Goal: Task Accomplishment & Management: Complete application form

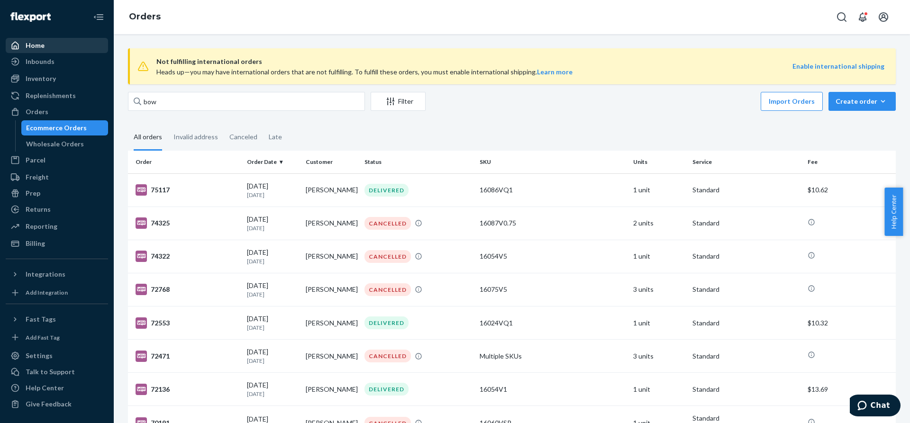
click at [60, 47] on div "Home" at bounding box center [57, 45] width 101 height 13
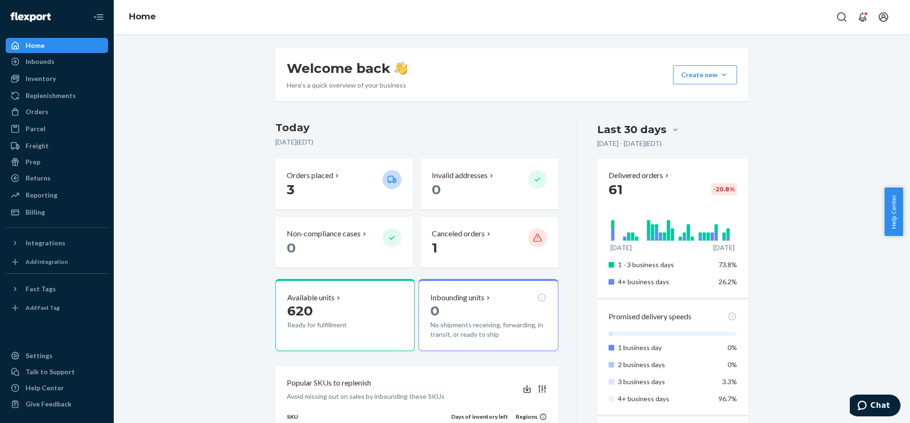
click at [54, 43] on div "Home" at bounding box center [57, 45] width 101 height 13
click at [867, 404] on icon "Chat" at bounding box center [862, 405] width 9 height 9
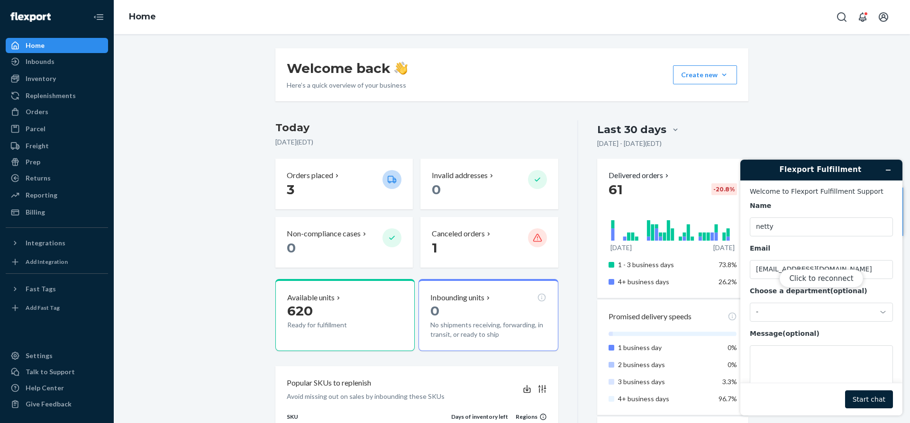
click at [877, 312] on div "Click to reconnect" at bounding box center [822, 288] width 162 height 256
click at [873, 271] on div "Click to reconnect" at bounding box center [822, 288] width 162 height 256
click at [829, 275] on button "Click to reconnect" at bounding box center [821, 279] width 84 height 18
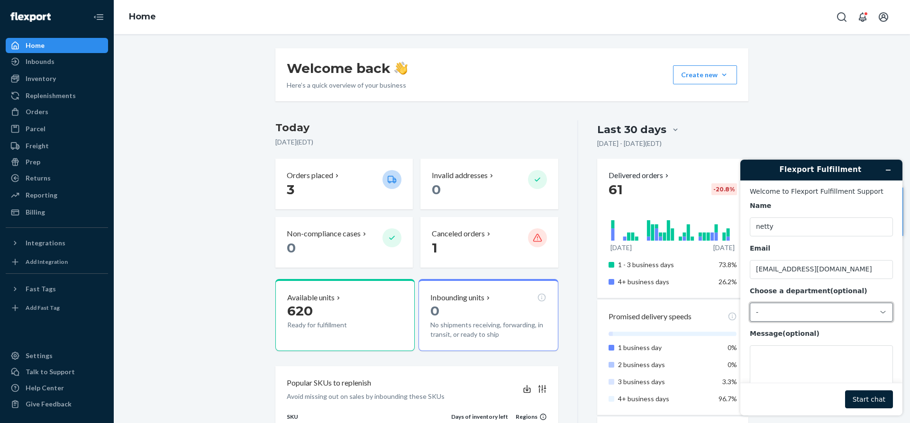
click at [865, 316] on div "-" at bounding box center [815, 312] width 119 height 9
click at [816, 355] on li "Messaging (Chat Team)" at bounding box center [820, 353] width 139 height 17
click at [817, 355] on textarea "Message (optional)" at bounding box center [821, 372] width 143 height 53
click at [790, 360] on textarea "hello ." at bounding box center [821, 372] width 143 height 53
paste textarea "claim for Order ID 134419104"
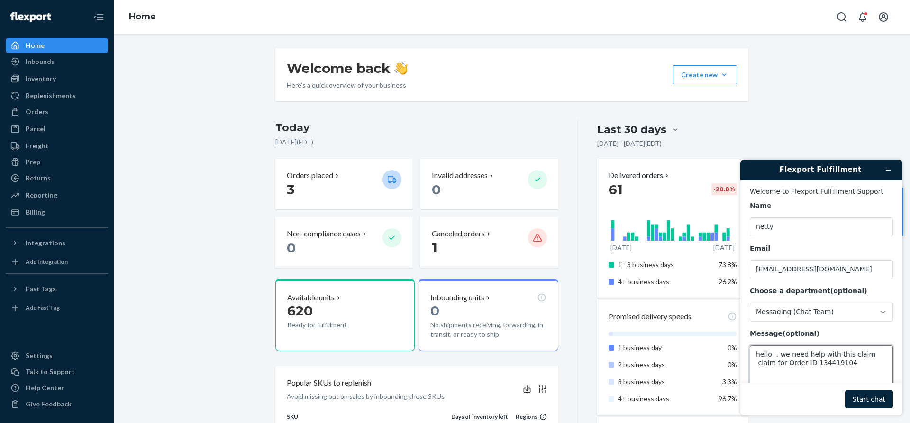
type textarea "hello . we need help with this claim claim for Order ID 134419104"
click at [876, 400] on button "Start chat" at bounding box center [869, 400] width 48 height 18
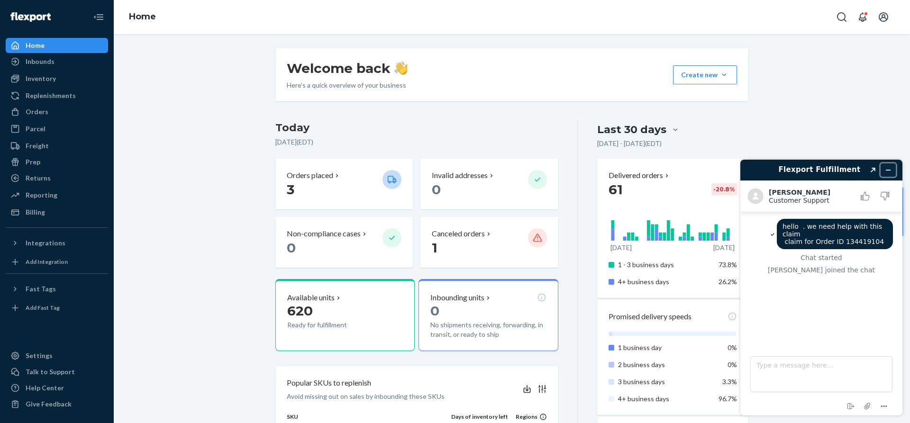
click at [886, 167] on icon "Minimize widget" at bounding box center [888, 170] width 7 height 7
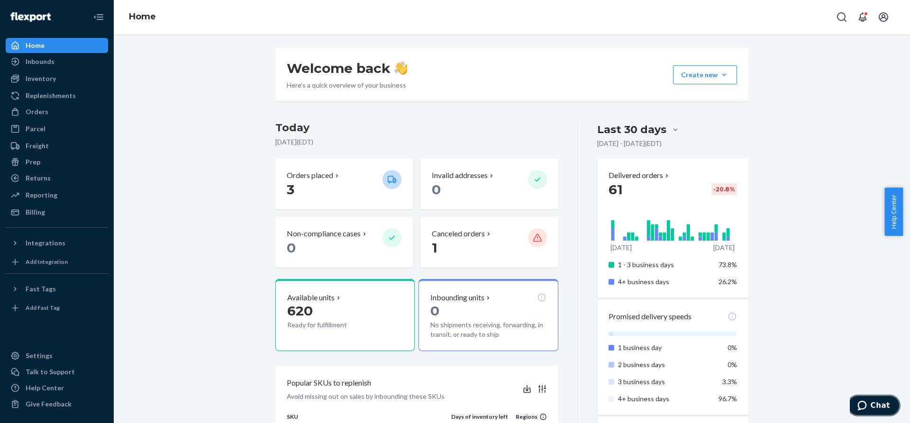
click at [867, 401] on icon "Chat" at bounding box center [862, 405] width 9 height 9
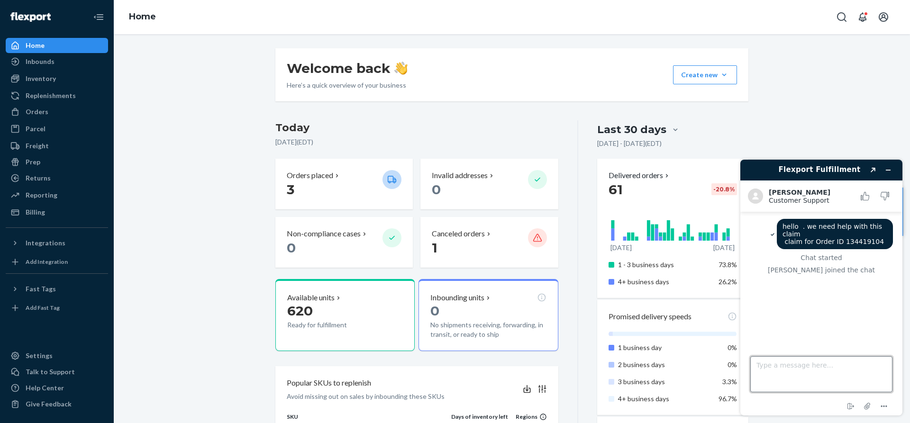
click at [783, 362] on textarea "Type a message here..." at bounding box center [822, 375] width 142 height 36
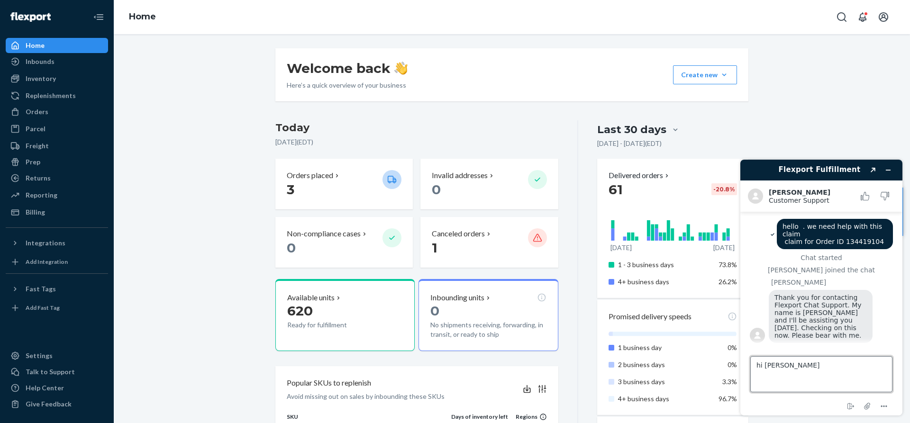
type textarea "hi [PERSON_NAME]"
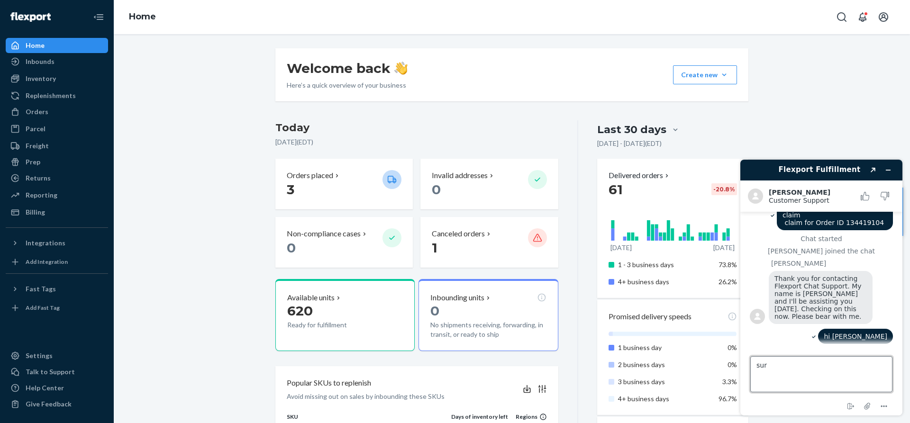
type textarea "sure"
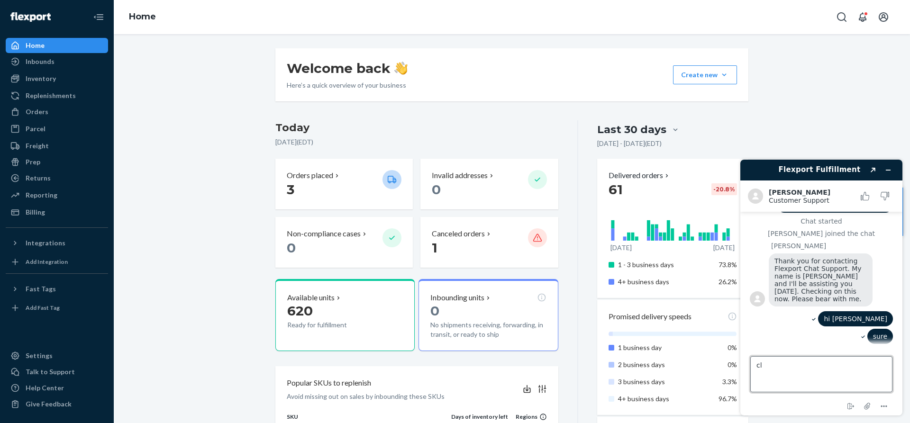
type textarea "c"
click at [765, 367] on textarea "Type a message here..." at bounding box center [822, 375] width 142 height 36
click at [772, 366] on textarea "Type a message here..." at bounding box center [822, 375] width 142 height 36
click at [770, 363] on textarea "Type a message here..." at bounding box center [822, 375] width 142 height 36
click at [866, 406] on icon "Attach file" at bounding box center [868, 407] width 18 height 18
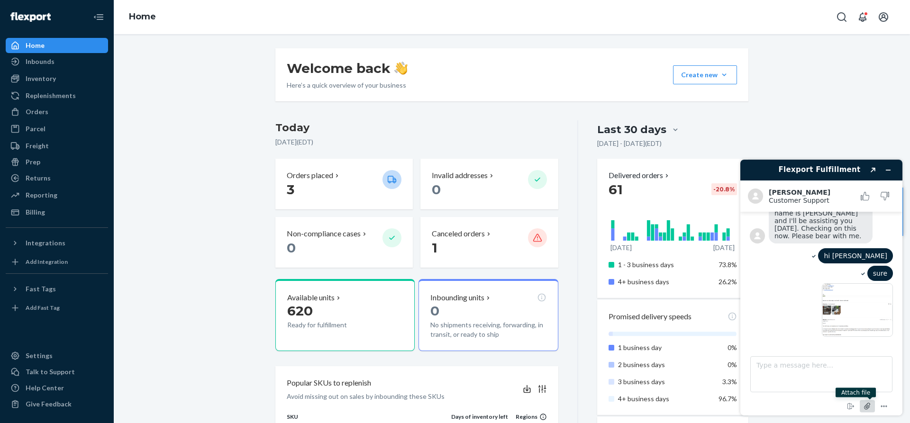
scroll to position [111, 0]
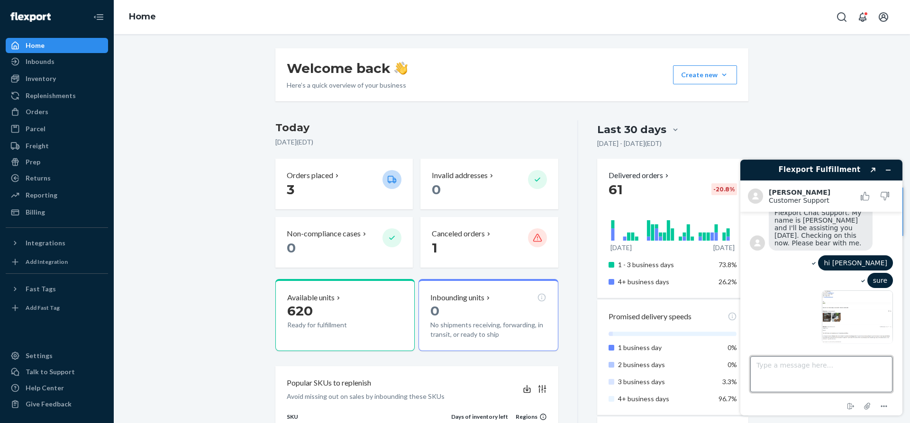
click at [783, 375] on textarea "Type a message here..." at bounding box center [822, 375] width 142 height 36
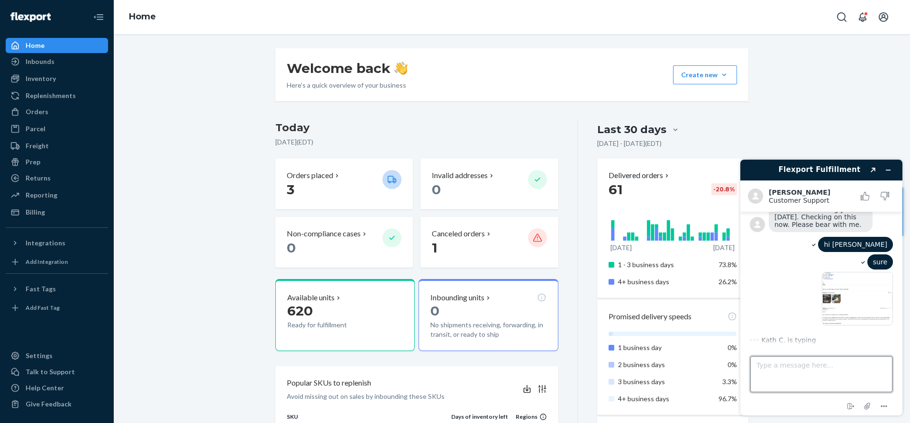
click at [785, 363] on textarea "Type a message here..." at bounding box center [822, 375] width 142 height 36
type textarea "!"
type textarea "1"
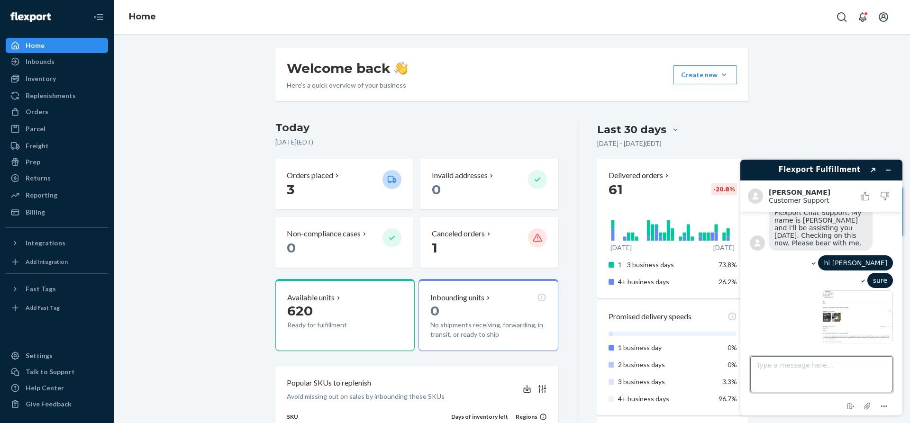
scroll to position [243, 0]
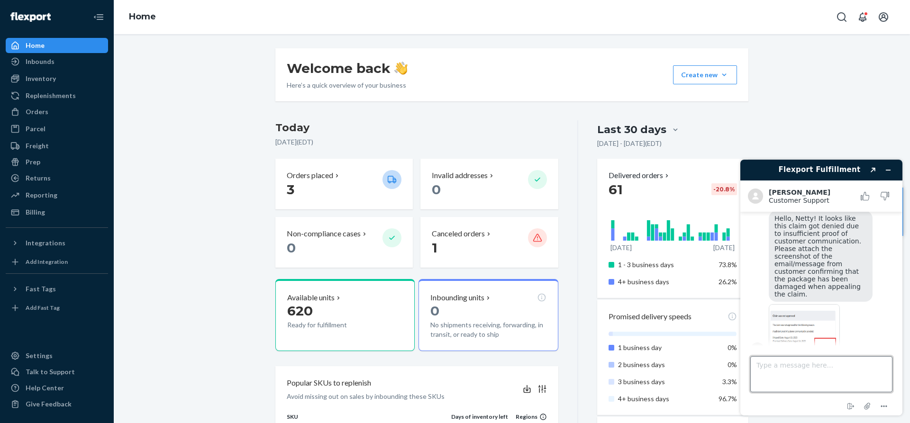
click at [791, 366] on textarea "Type a message here..." at bounding box center [822, 375] width 142 height 36
type textarea "ok will try again"
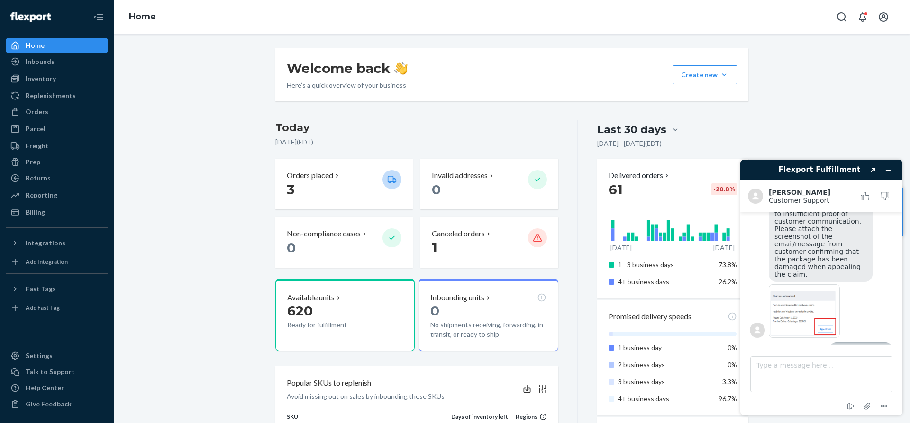
click at [42, 46] on div "Home" at bounding box center [35, 45] width 19 height 9
click at [39, 111] on div "Orders" at bounding box center [37, 111] width 23 height 9
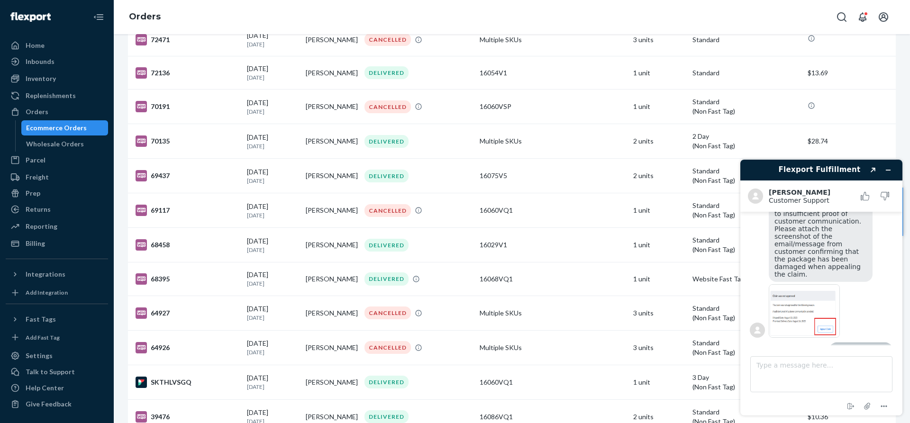
scroll to position [387, 0]
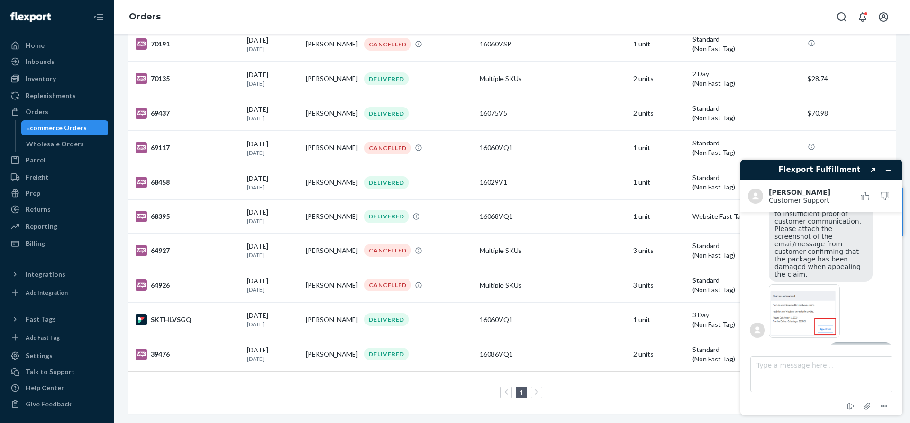
click at [544, 143] on div "16060VQ1" at bounding box center [553, 147] width 146 height 9
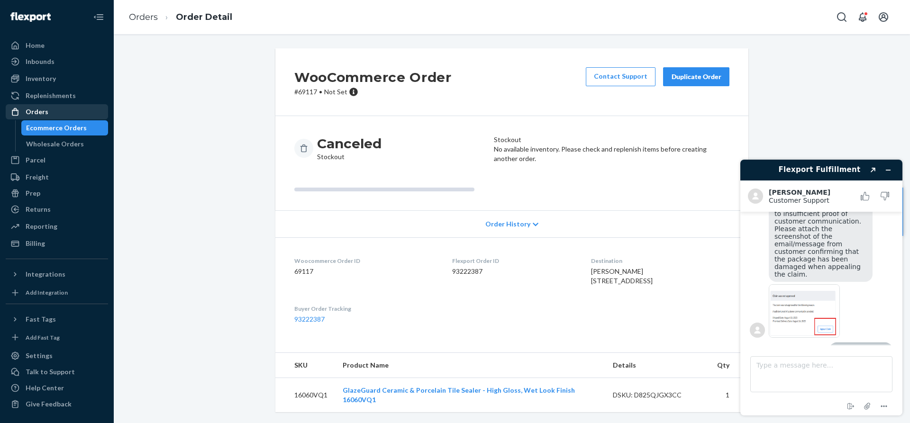
click at [38, 108] on div "Orders" at bounding box center [37, 111] width 23 height 9
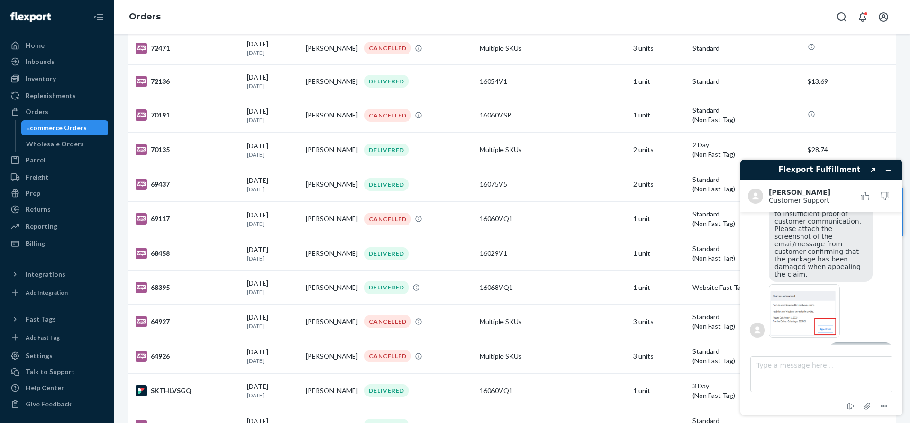
scroll to position [387, 0]
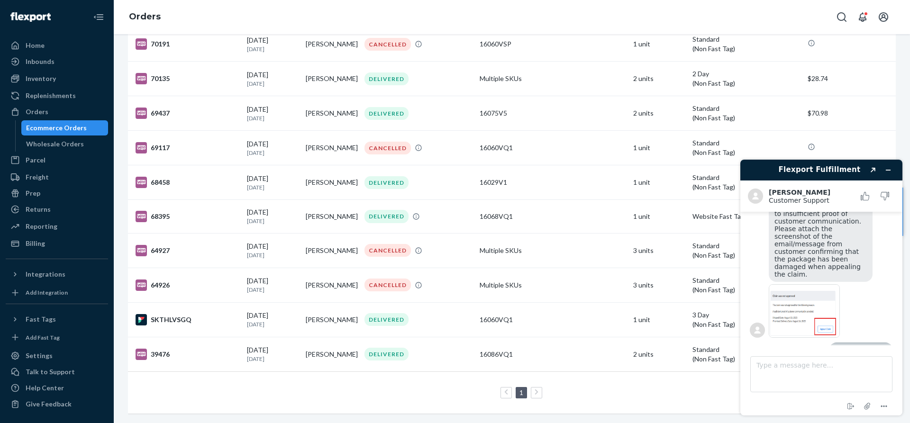
click at [532, 387] on link at bounding box center [536, 392] width 10 height 11
click at [535, 390] on icon at bounding box center [536, 393] width 3 height 6
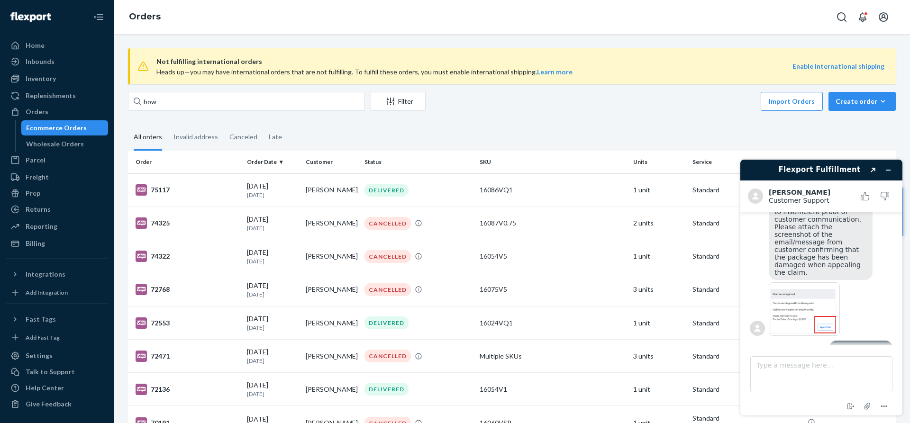
scroll to position [312, 0]
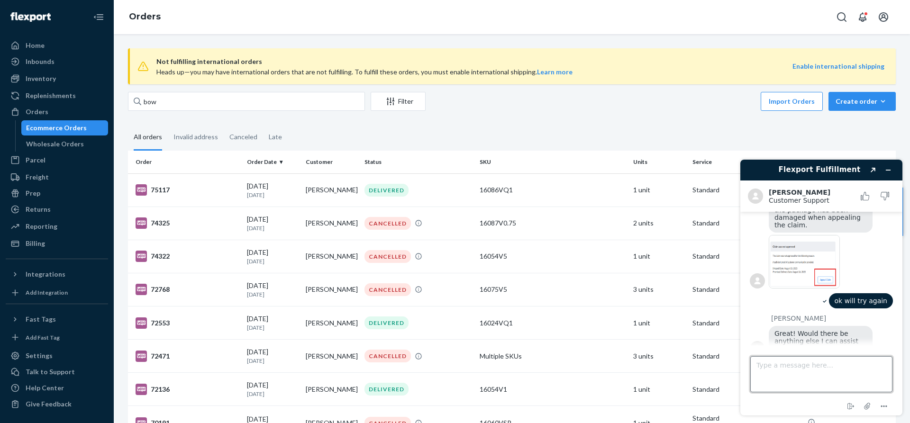
click at [797, 369] on textarea "Type a message here..." at bounding box center [822, 375] width 142 height 36
type textarea "no"
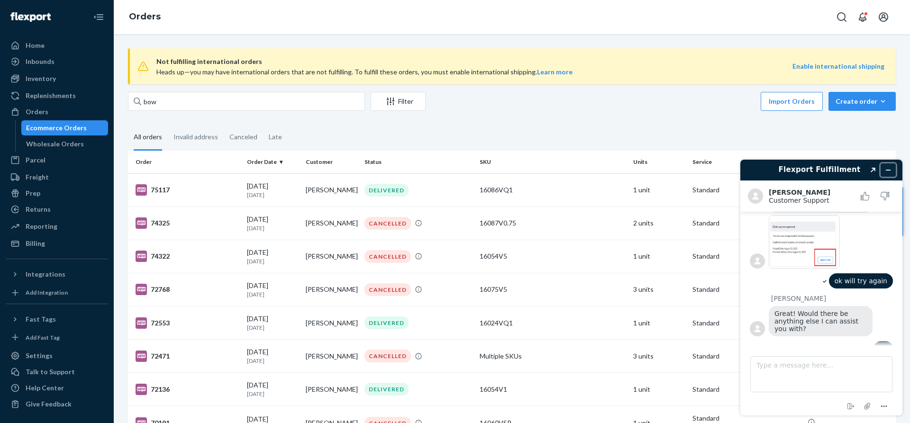
click at [889, 170] on icon "Minimize widget" at bounding box center [889, 170] width 4 height 0
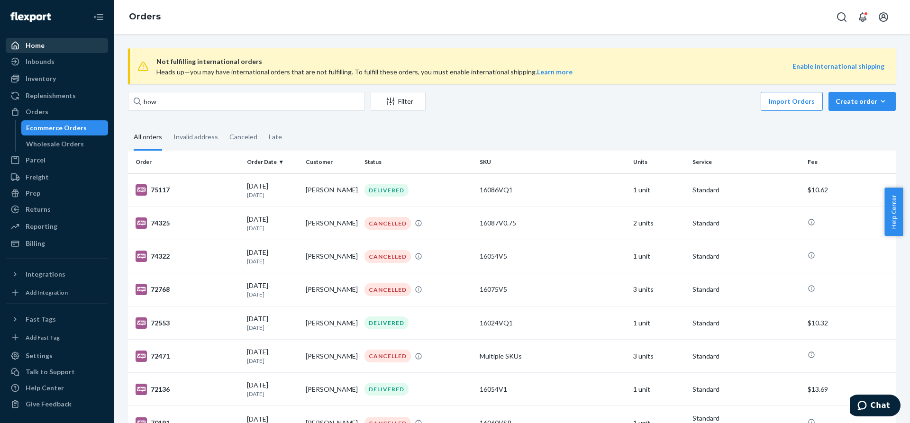
click at [39, 45] on div "Home" at bounding box center [35, 45] width 19 height 9
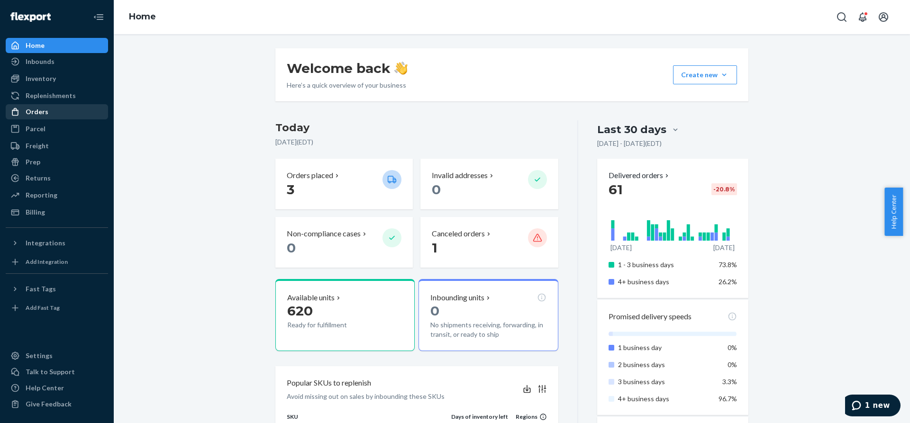
click at [27, 111] on div "Orders" at bounding box center [37, 111] width 23 height 9
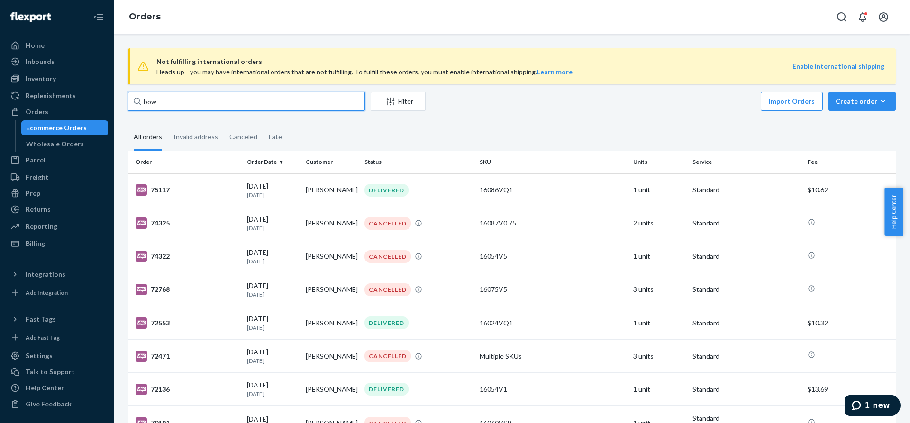
click at [180, 101] on input "bow" at bounding box center [246, 101] width 237 height 19
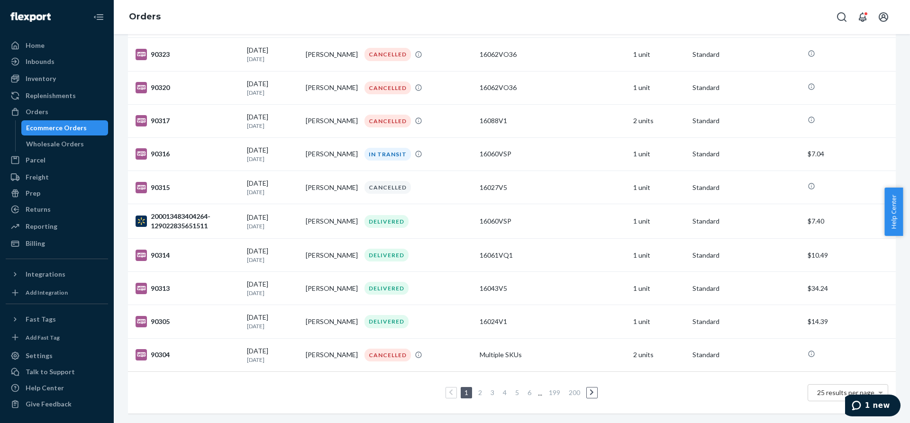
scroll to position [645, 0]
click at [590, 389] on icon at bounding box center [592, 392] width 4 height 7
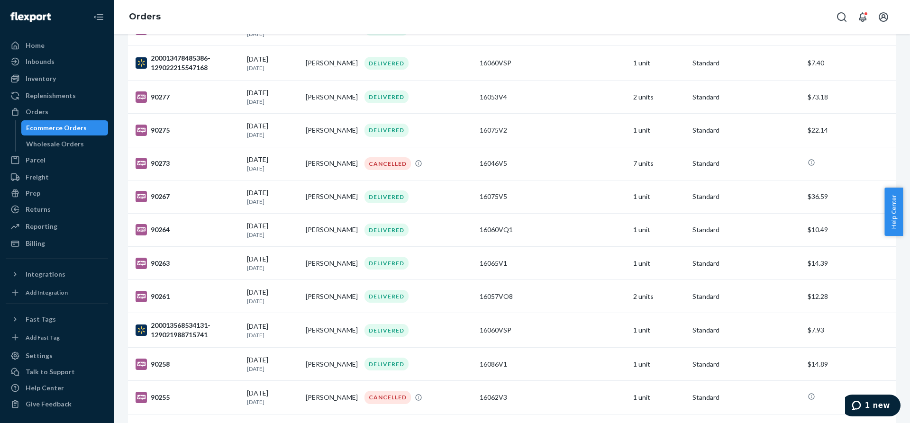
scroll to position [645, 0]
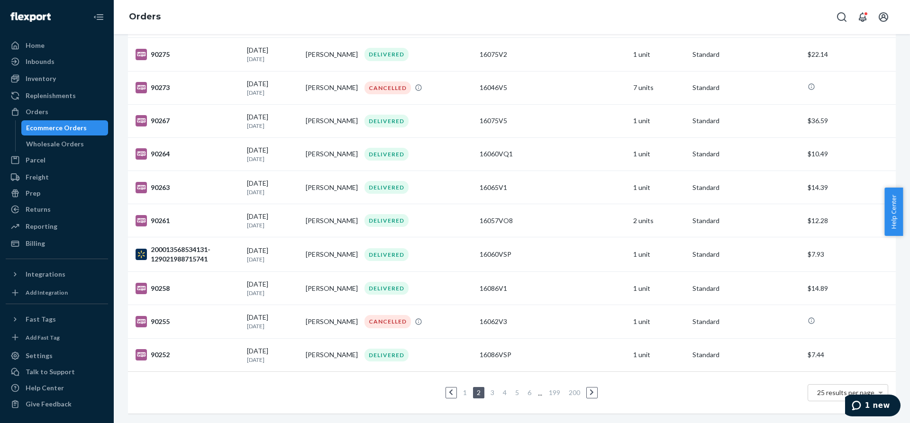
click at [455, 318] on div "CANCELLED" at bounding box center [418, 321] width 111 height 13
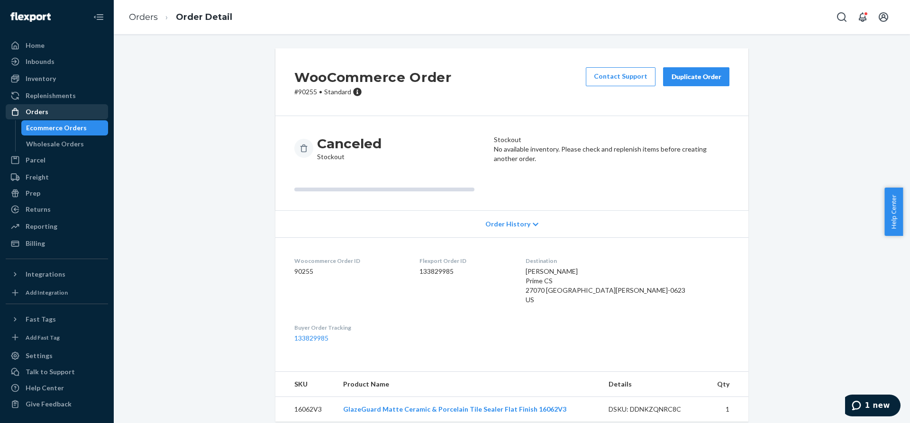
click at [27, 113] on div "Orders" at bounding box center [37, 111] width 23 height 9
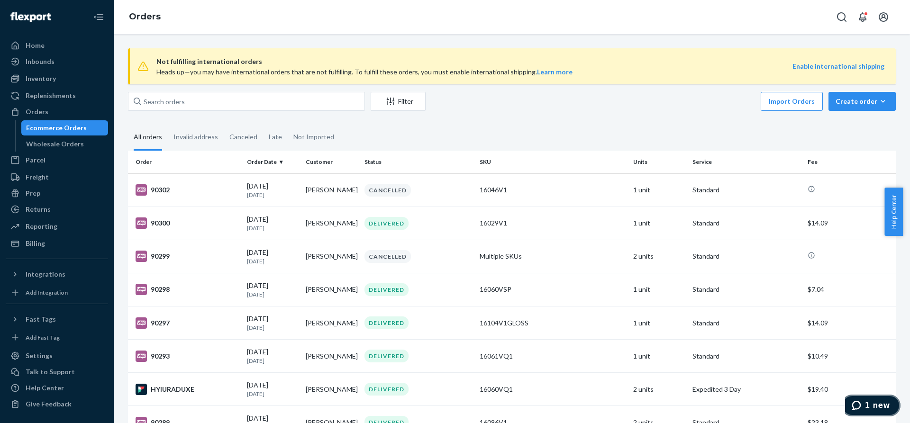
click at [869, 404] on span "1 new" at bounding box center [877, 406] width 25 height 9
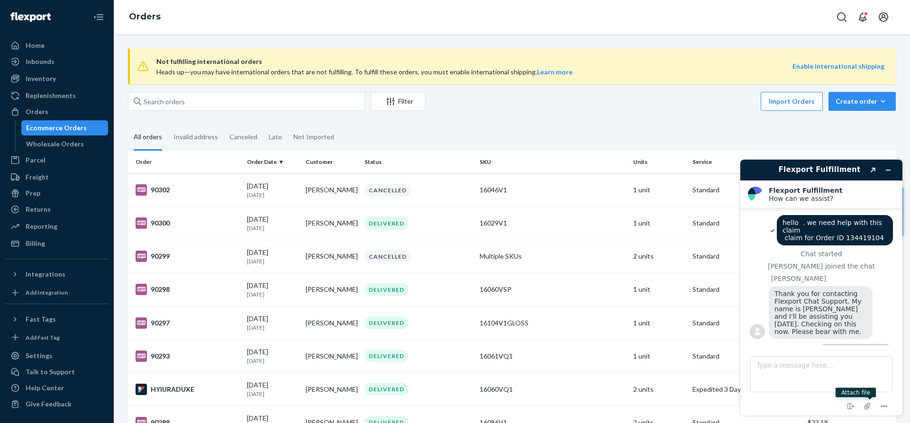
scroll to position [458, 0]
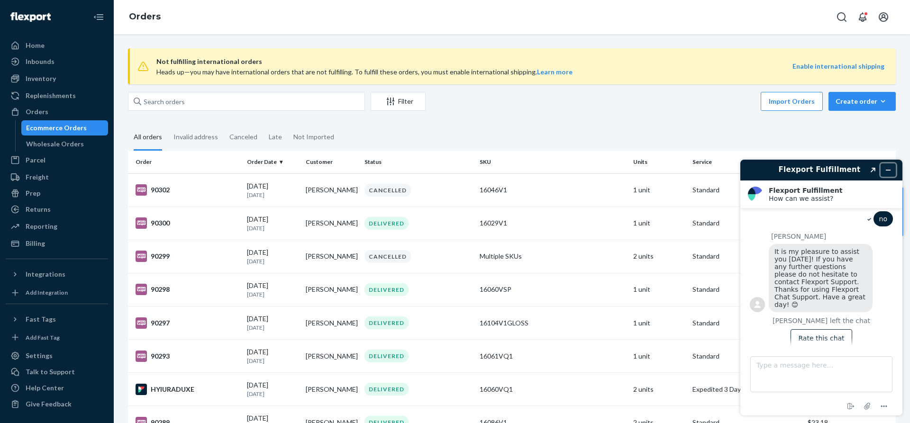
click at [890, 167] on icon "Minimize widget" at bounding box center [888, 170] width 7 height 7
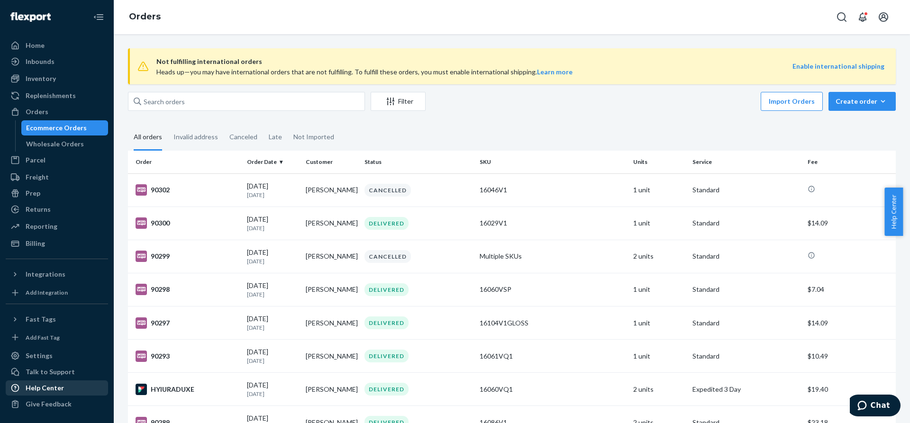
click at [47, 387] on div "Help Center" at bounding box center [45, 388] width 38 height 9
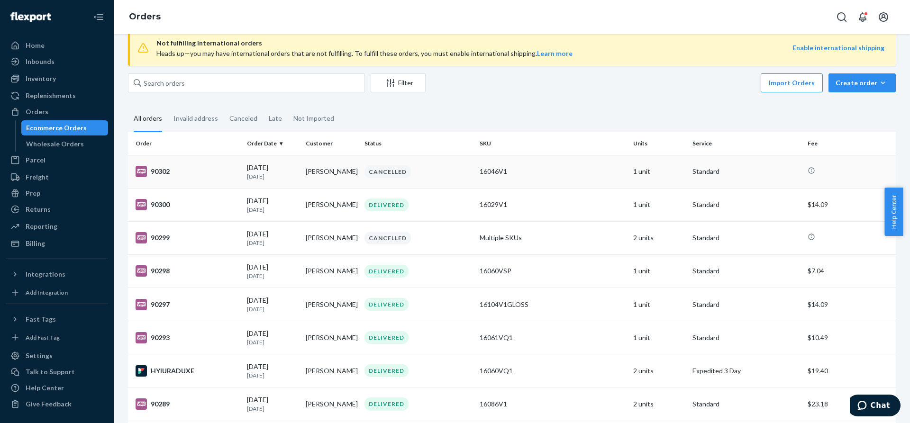
scroll to position [0, 0]
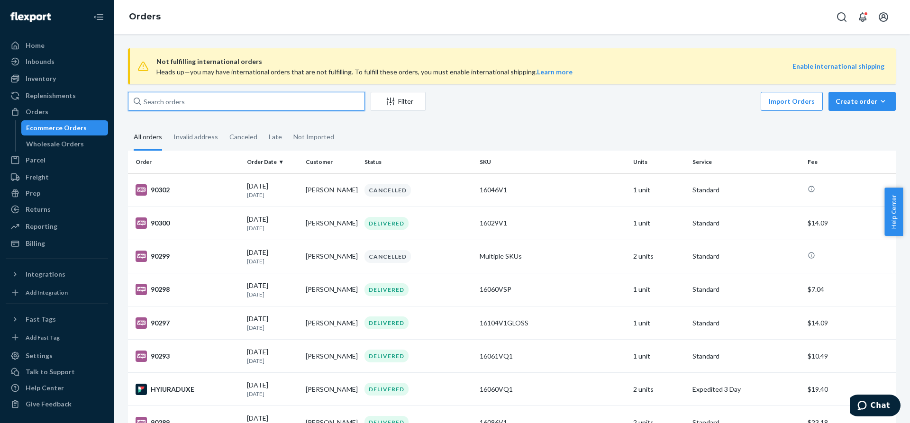
click at [165, 106] on input "text" at bounding box center [246, 101] width 237 height 19
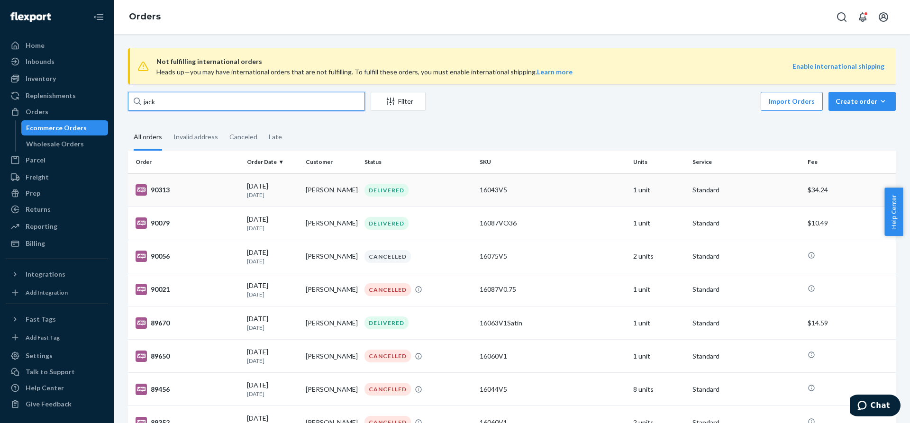
type input "jack"
click at [385, 189] on div "DELIVERED" at bounding box center [387, 190] width 44 height 13
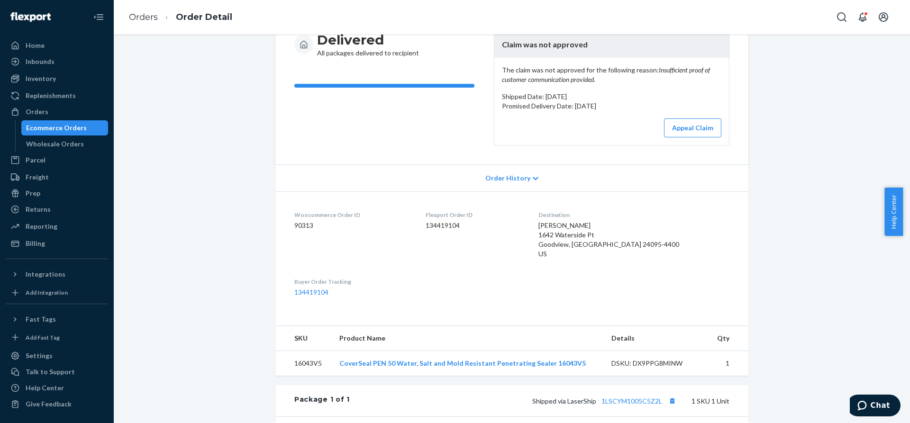
scroll to position [103, 0]
click at [679, 136] on button "Appeal Claim" at bounding box center [692, 128] width 57 height 19
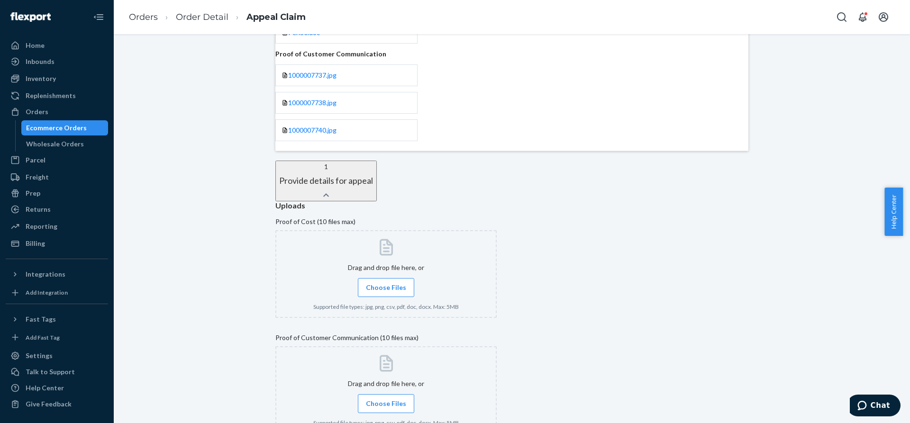
scroll to position [201, 0]
click at [398, 283] on span "Choose Files" at bounding box center [386, 287] width 40 height 9
click at [386, 282] on input "Choose Files" at bounding box center [386, 287] width 0 height 10
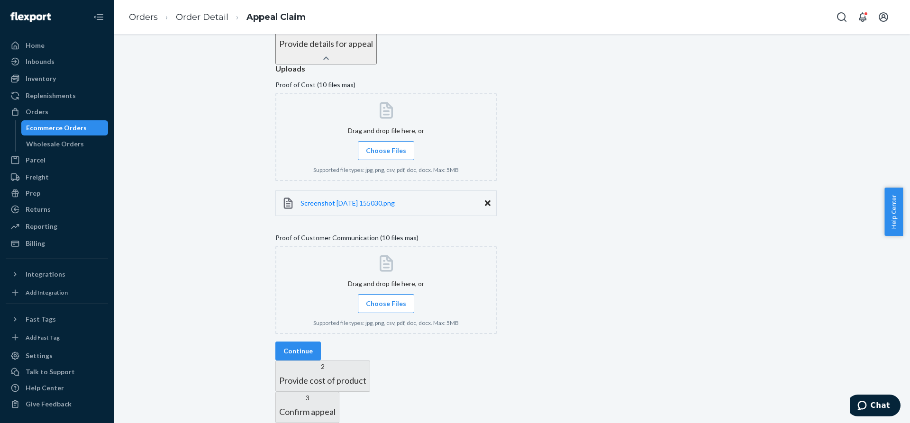
scroll to position [353, 0]
click at [321, 342] on button "Continue" at bounding box center [298, 351] width 46 height 19
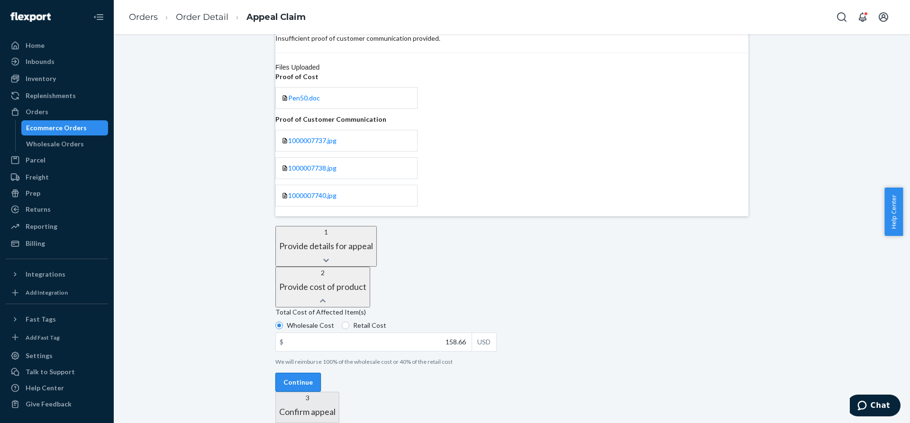
click at [321, 373] on button "Continue" at bounding box center [298, 382] width 46 height 19
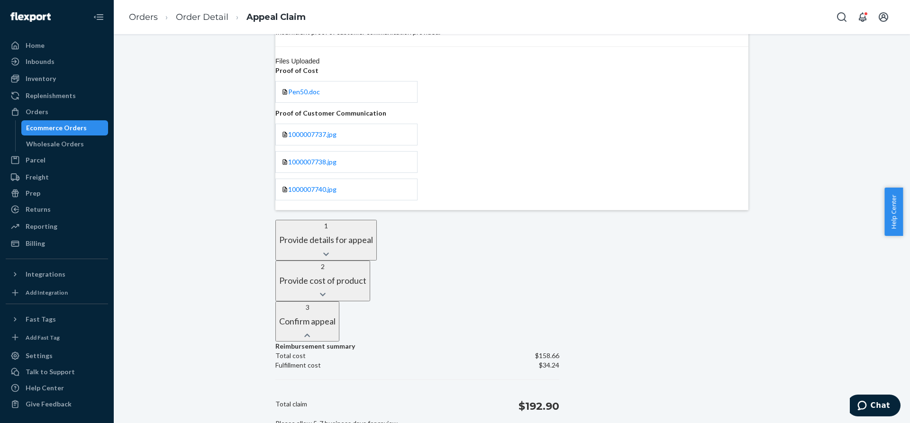
scroll to position [210, 0]
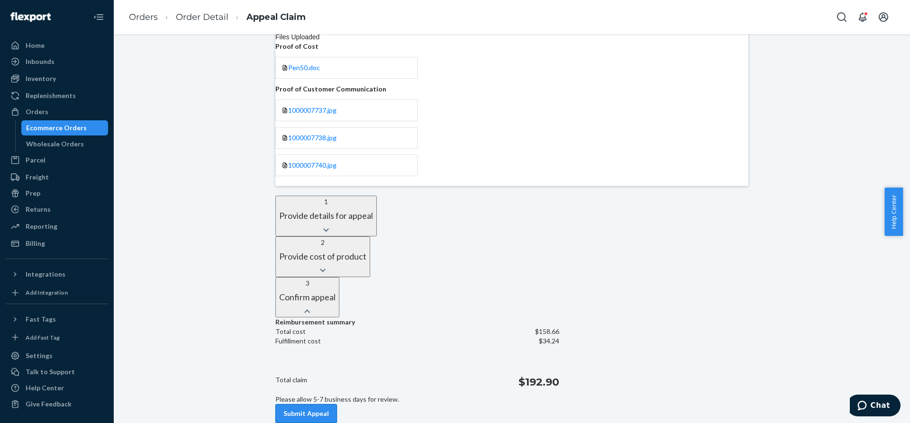
click at [334, 404] on button "Submit Appeal" at bounding box center [306, 413] width 62 height 19
